Goal: Task Accomplishment & Management: Manage account settings

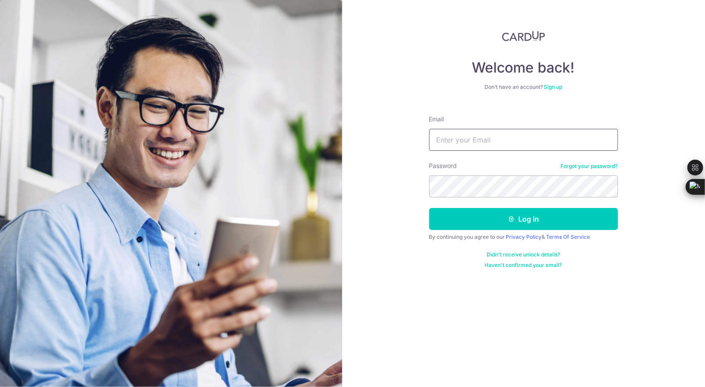
click at [510, 138] on input "Email" at bounding box center [523, 140] width 189 height 22
type input "[EMAIL_ADDRESS][DOMAIN_NAME]"
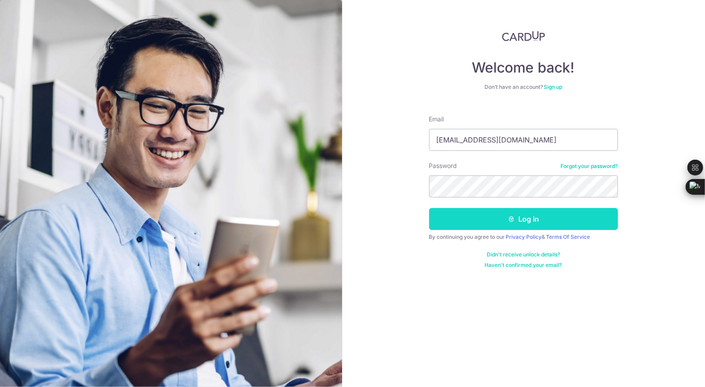
click at [532, 215] on button "Log in" at bounding box center [523, 219] width 189 height 22
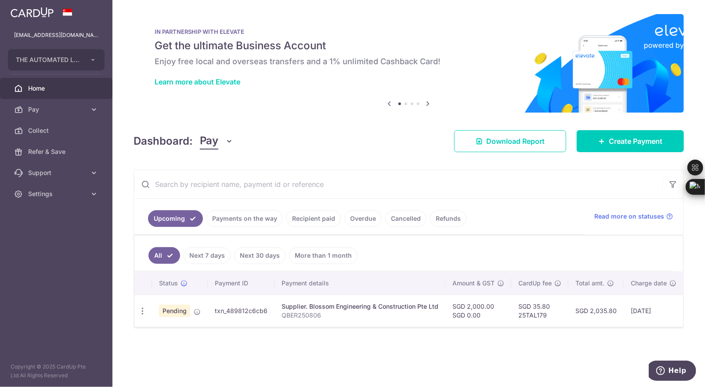
click at [309, 314] on p "QBER250806" at bounding box center [360, 315] width 157 height 9
click at [141, 314] on div "Update payment Cancel payment Upload doc" at bounding box center [143, 311] width 16 height 16
click at [144, 306] on icon "button" at bounding box center [142, 310] width 9 height 9
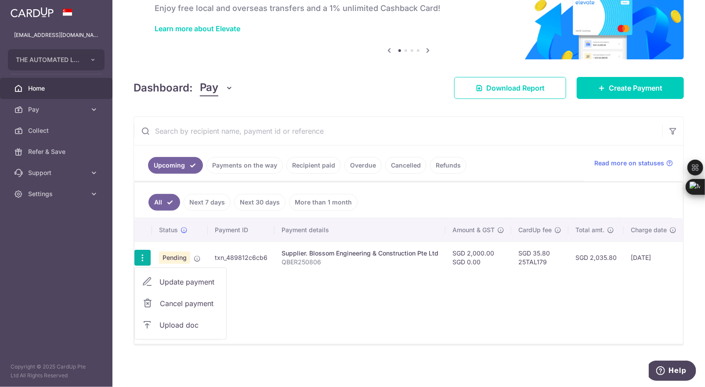
click at [191, 320] on span "Upload doc" at bounding box center [190, 325] width 60 height 11
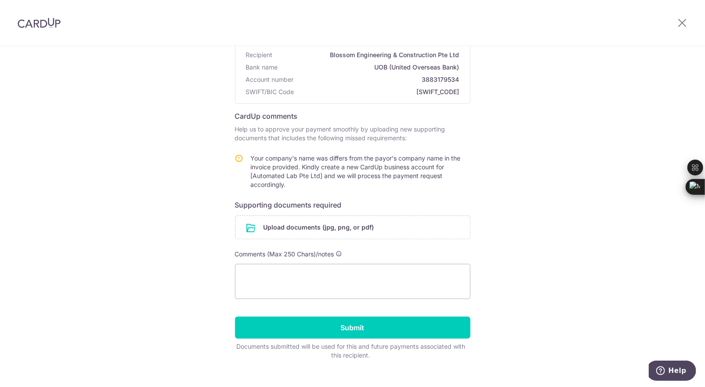
scroll to position [91, 0]
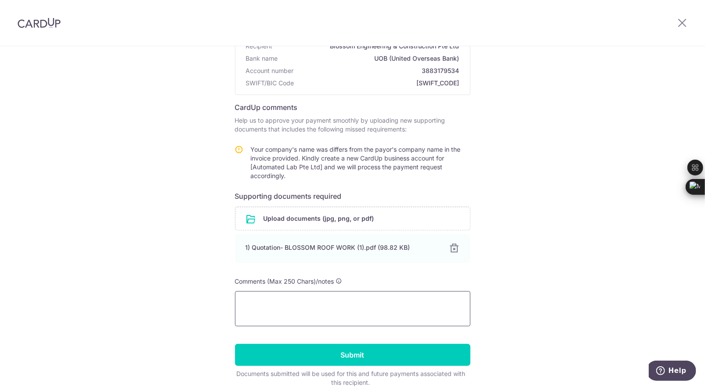
click at [268, 309] on textarea at bounding box center [353, 308] width 236 height 35
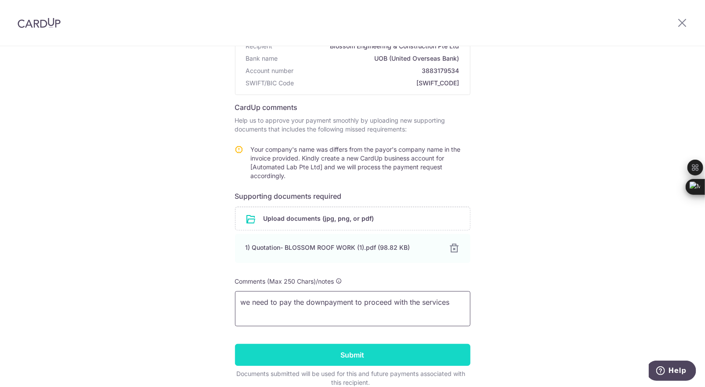
type textarea "we need to pay the downpayment to proceed with the services"
click at [283, 349] on input "Submit" at bounding box center [353, 355] width 236 height 22
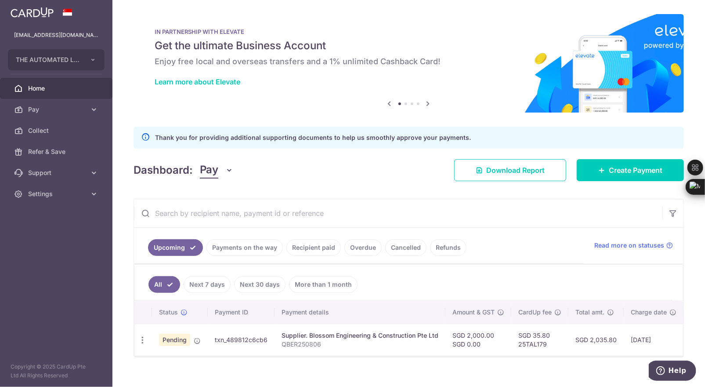
scroll to position [15, 0]
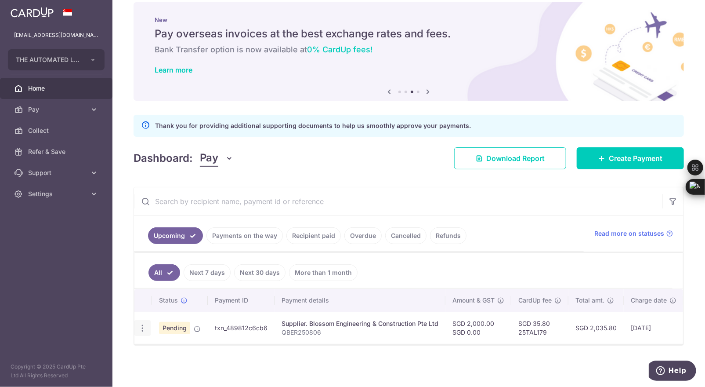
click at [140, 329] on div "Update payment Cancel payment Upload doc" at bounding box center [143, 328] width 16 height 16
click at [137, 324] on div "Update payment Cancel payment Upload doc" at bounding box center [143, 328] width 16 height 16
click at [143, 324] on icon "button" at bounding box center [142, 328] width 9 height 9
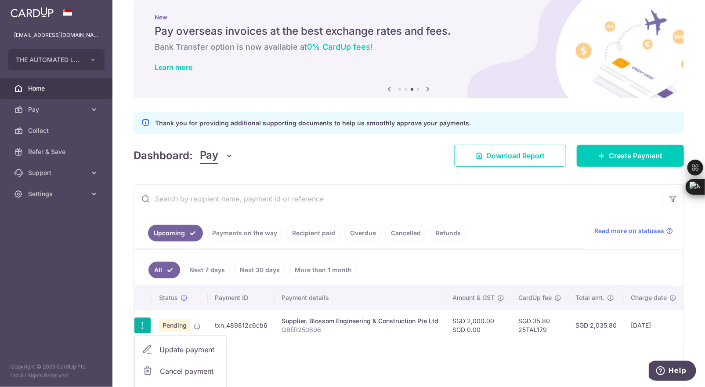
scroll to position [85, 0]
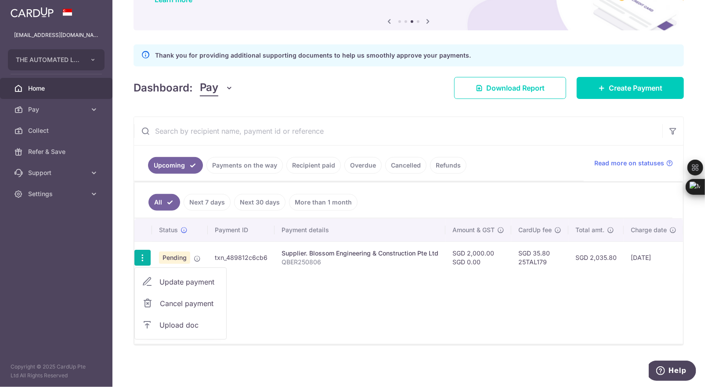
click at [185, 320] on span "Upload doc" at bounding box center [190, 325] width 60 height 11
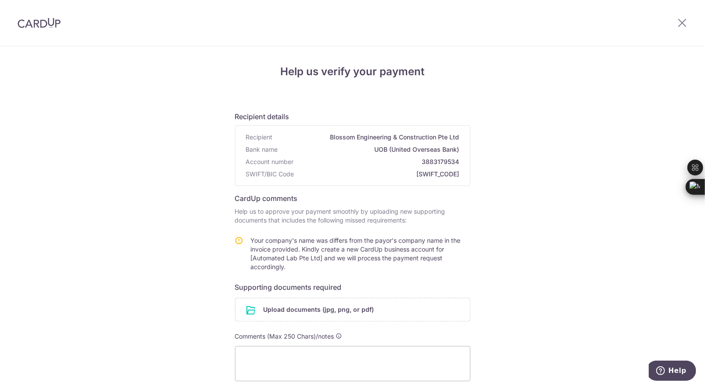
click at [676, 25] on div at bounding box center [683, 23] width 46 height 46
click at [680, 25] on icon at bounding box center [682, 22] width 11 height 11
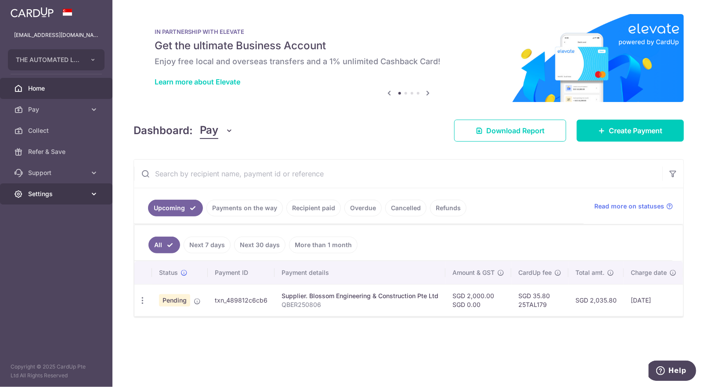
click at [52, 199] on link "Settings" at bounding box center [56, 193] width 113 height 21
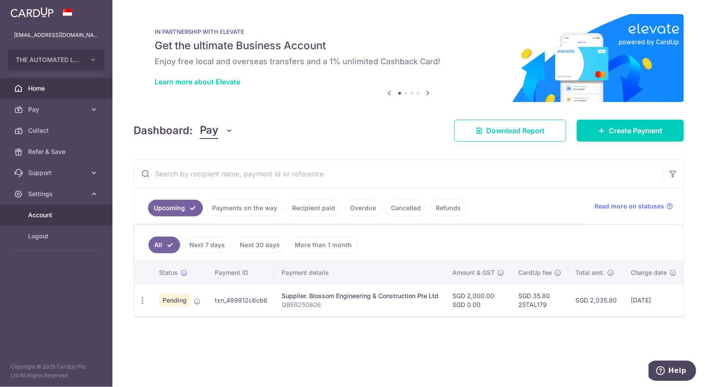
click at [59, 212] on span "Account" at bounding box center [57, 215] width 58 height 9
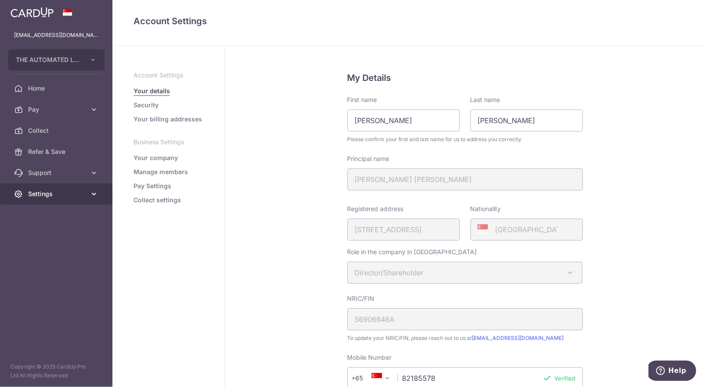
click at [47, 193] on span "Settings" at bounding box center [57, 193] width 58 height 9
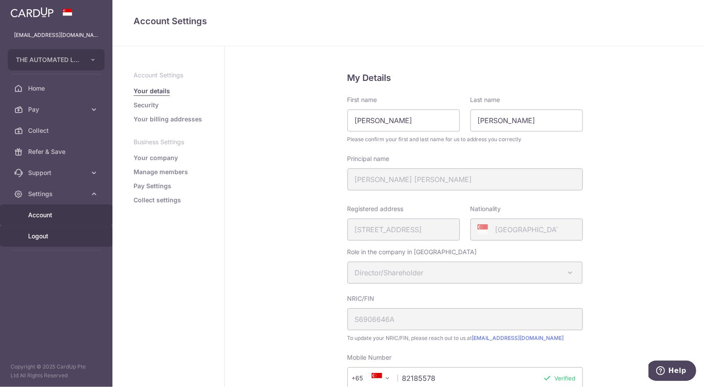
click at [38, 236] on span "Logout" at bounding box center [57, 236] width 58 height 9
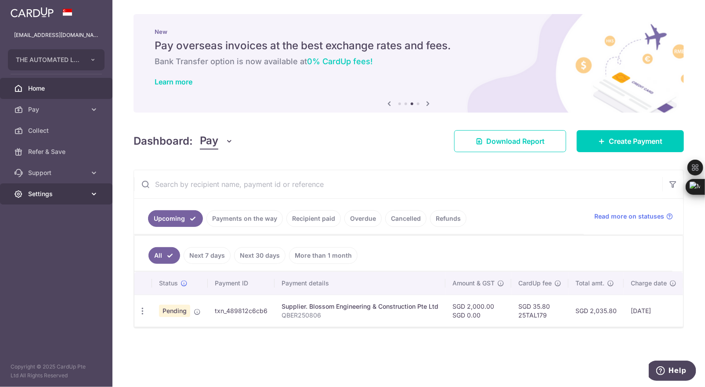
click at [49, 193] on span "Settings" at bounding box center [57, 193] width 58 height 9
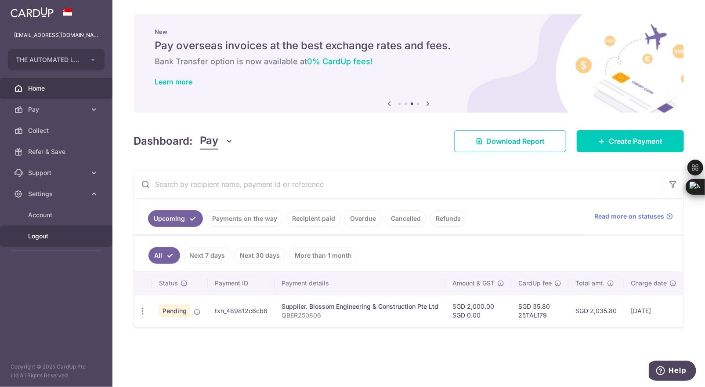
click at [44, 241] on link "Logout" at bounding box center [56, 235] width 113 height 21
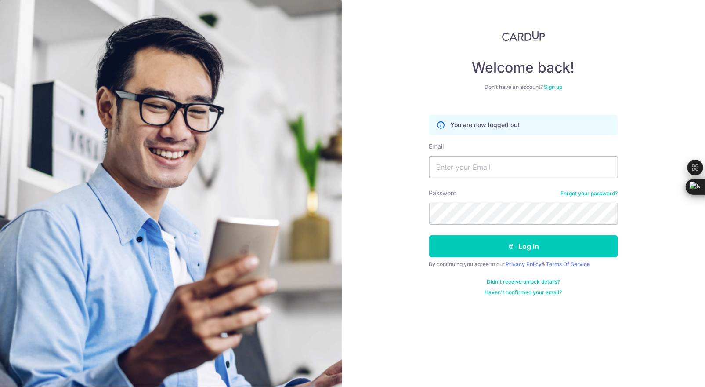
click at [558, 87] on link "Sign up" at bounding box center [553, 87] width 18 height 7
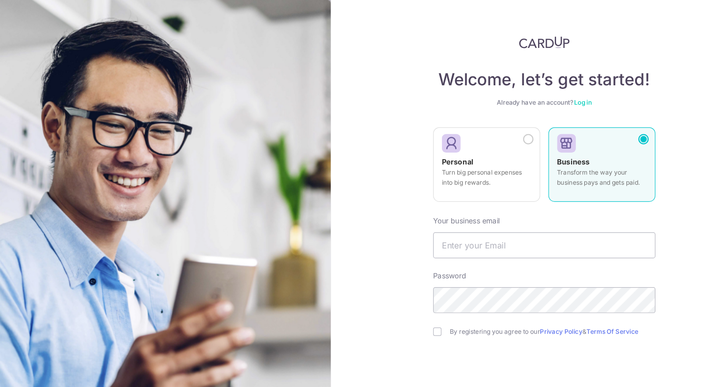
click at [556, 134] on strong "Business" at bounding box center [549, 137] width 28 height 7
click at [481, 209] on input "text" at bounding box center [523, 208] width 189 height 22
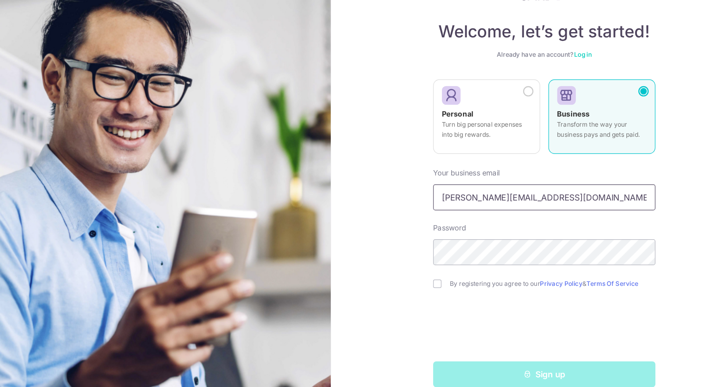
type input "esther@automatedlab.asia"
click at [385, 245] on div "Welcome, let’s get started! Already have an account? Log in Personal Turn big p…" at bounding box center [524, 193] width 364 height 387
click at [434, 283] on input "checkbox" at bounding box center [432, 281] width 7 height 7
checkbox input "true"
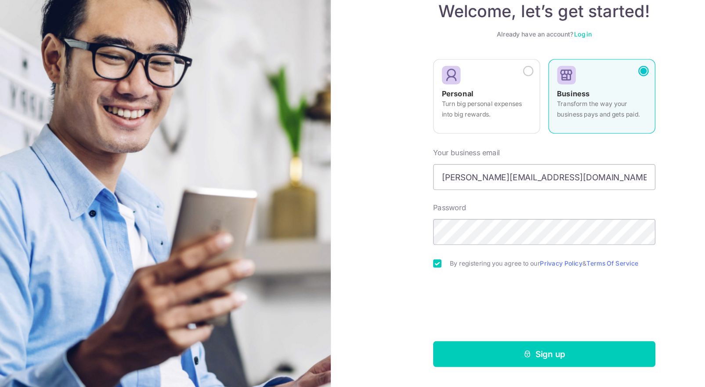
click at [421, 322] on div "Welcome, let’s get started! Already have an account? Log in Personal Turn big p…" at bounding box center [524, 193] width 364 height 387
